Goal: Task Accomplishment & Management: Manage account settings

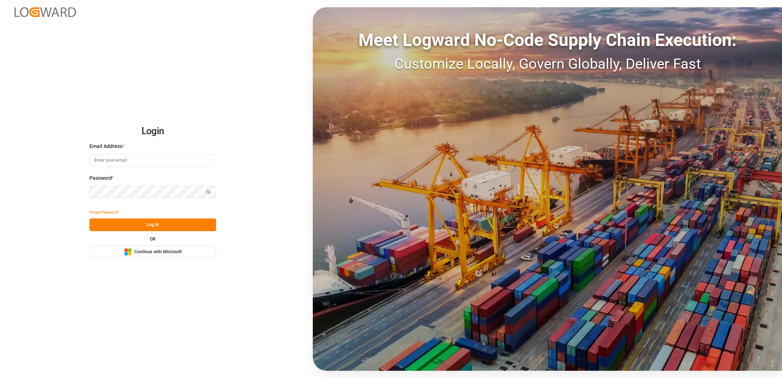
click at [131, 253] on icon "Microsoft Logo" at bounding box center [128, 252] width 8 height 8
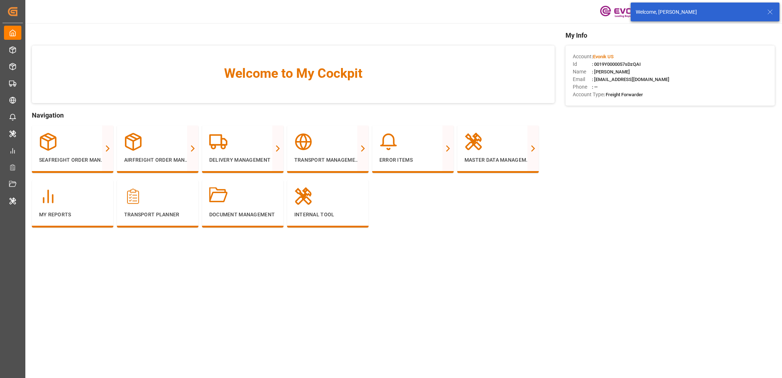
click at [768, 14] on icon at bounding box center [769, 12] width 9 height 9
click at [766, 11] on html "Created by potrace 1.15, written by [PERSON_NAME] [DATE]-[DATE] Created by potr…" at bounding box center [391, 189] width 782 height 378
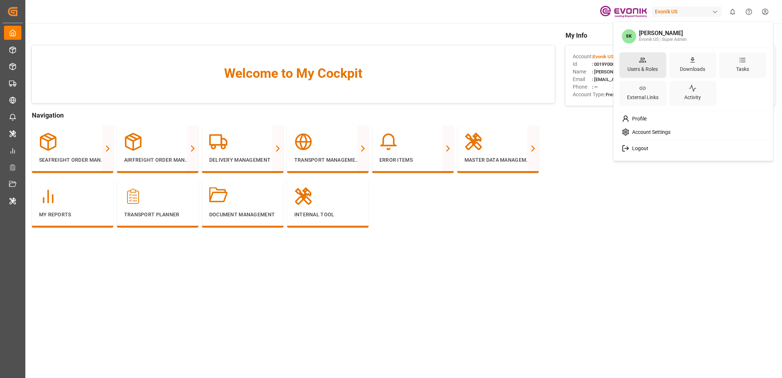
click at [644, 61] on icon at bounding box center [643, 60] width 8 height 8
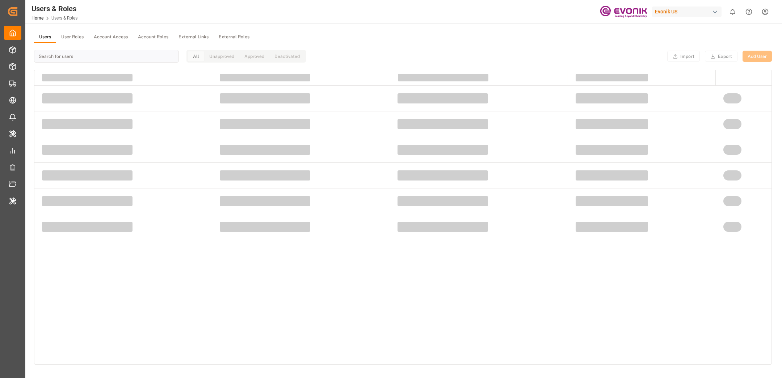
click at [66, 38] on button "User Roles" at bounding box center [72, 37] width 33 height 11
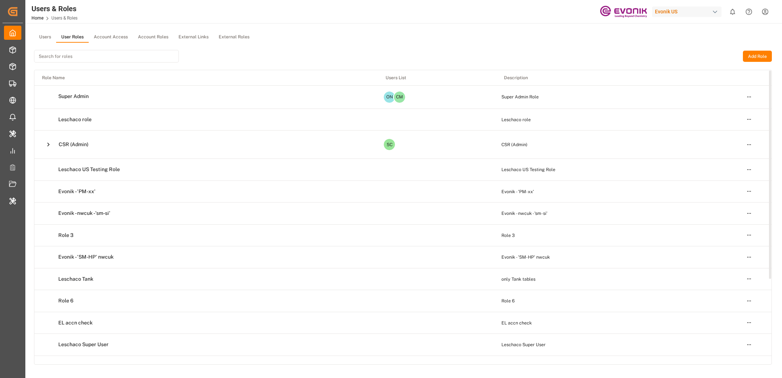
click at [46, 35] on button "Users" at bounding box center [45, 37] width 22 height 11
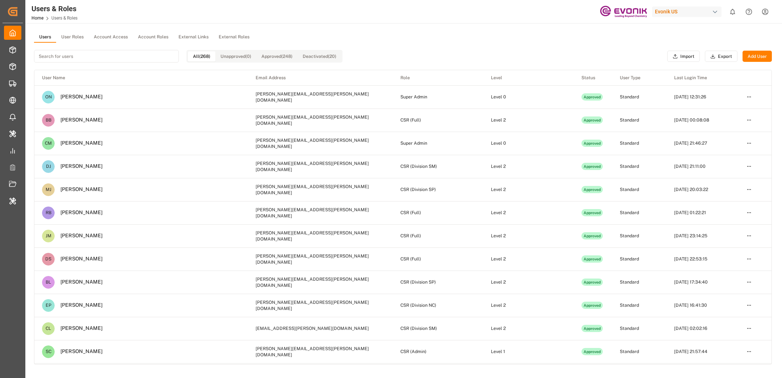
click at [676, 14] on div "Evonik US" at bounding box center [686, 12] width 69 height 10
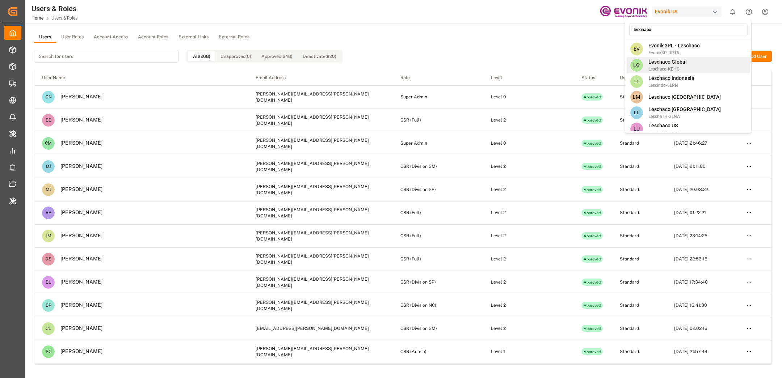
type input "leschaco"
click at [678, 64] on span "Leschaco Global" at bounding box center [667, 62] width 38 height 8
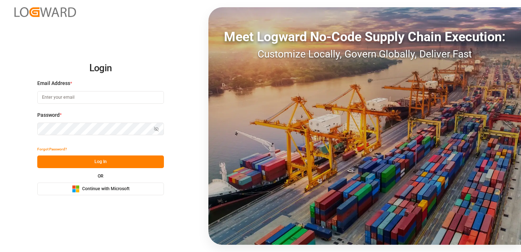
click at [92, 192] on span "Continue with Microsoft" at bounding box center [105, 189] width 47 height 7
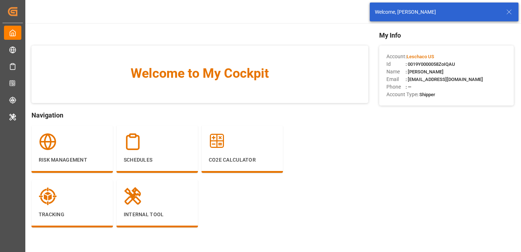
click at [508, 9] on icon at bounding box center [509, 12] width 9 height 9
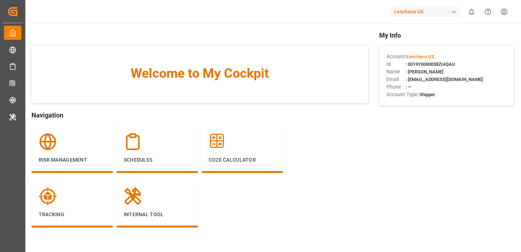
click at [502, 11] on html "Created by potrace 1.15, written by Peter Selinger 2001-2017 Created by potrace…" at bounding box center [260, 126] width 521 height 252
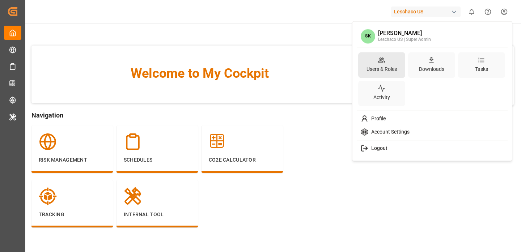
click at [369, 70] on div "Users & Roles" at bounding box center [381, 69] width 33 height 10
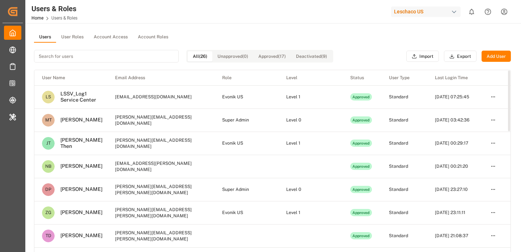
click at [105, 53] on input at bounding box center [106, 56] width 145 height 13
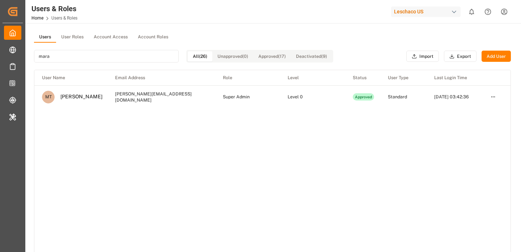
type input "mara"
click at [360, 140] on div "User Name Email Address Role Level Status User Type Last Login Time MT Mara-Lyn…" at bounding box center [272, 168] width 476 height 196
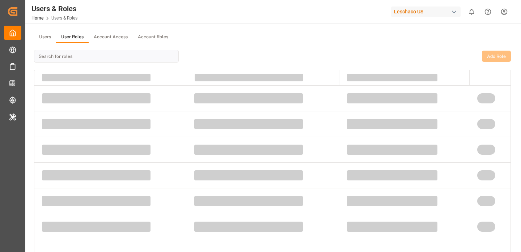
click at [72, 33] on button "User Roles" at bounding box center [72, 37] width 33 height 11
